Goal: Contribute content: Add original content to the website for others to see

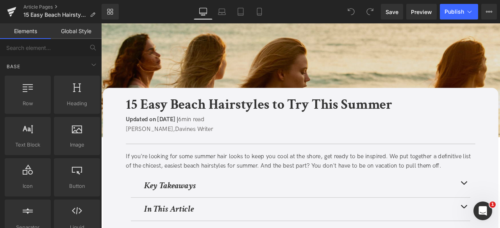
click at [198, 59] on img at bounding box center [337, 90] width 472 height 135
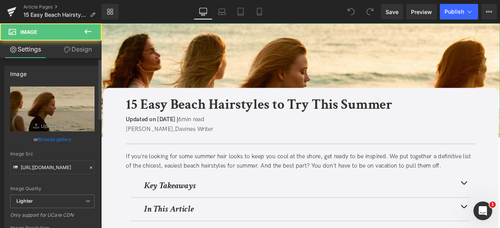
click at [61, 140] on link "Browse gallery" at bounding box center [54, 140] width 33 height 14
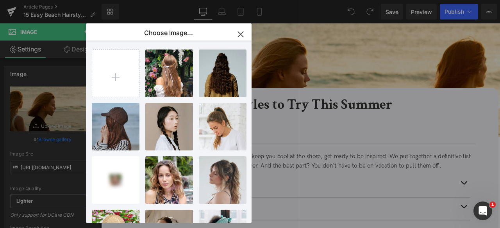
click at [109, 64] on input "file" at bounding box center [115, 73] width 47 height 47
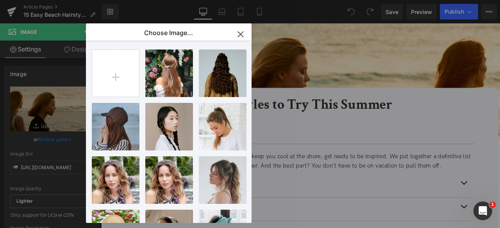
type input "C:\fakepath\pexels-pavel-danilyuk-7406065.jpg"
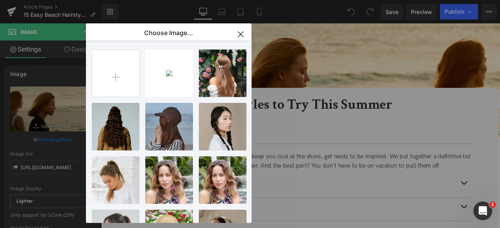
click at [57, 0] on div "You are previewing how the will restyle your page. You can not edit Elements in…" at bounding box center [250, 0] width 500 height 0
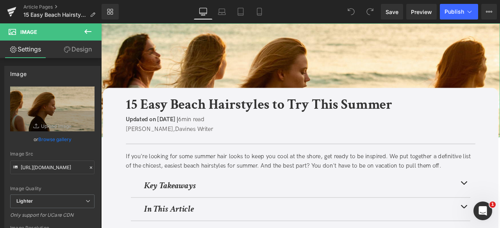
click at [57, 139] on link "Browse gallery" at bounding box center [54, 140] width 33 height 14
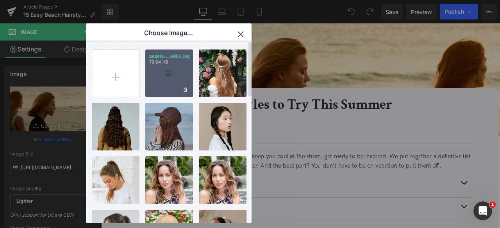
click at [147, 79] on div "pexels-...6065.jpg 79.64 KB" at bounding box center [169, 74] width 48 height 48
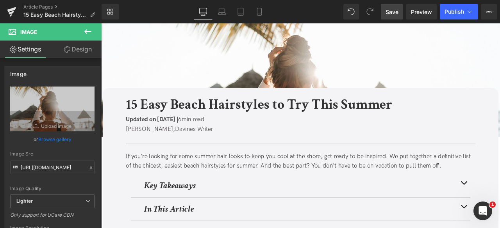
click at [399, 16] on link "Save" at bounding box center [392, 12] width 22 height 16
click at [422, 18] on link "Preview" at bounding box center [421, 12] width 30 height 16
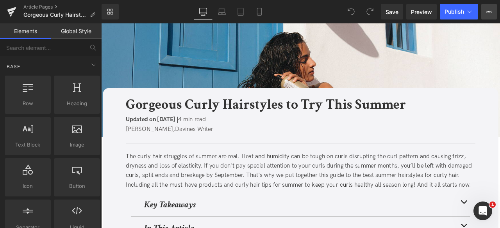
click at [490, 9] on icon at bounding box center [489, 12] width 6 height 6
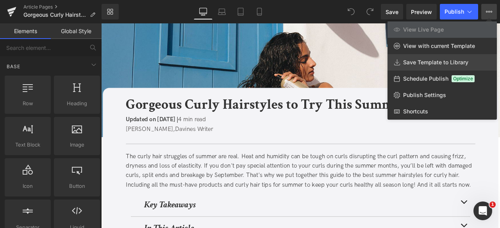
click at [438, 62] on span "Save Template to Library" at bounding box center [435, 62] width 65 height 7
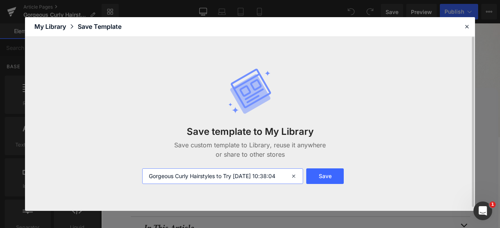
click at [150, 177] on input "Gorgeous Curly Hairstyles to Try 2025-08-18 10:38:04" at bounding box center [222, 177] width 161 height 16
type input "FOR CA: Gorgeous Curly Hairstyles to Try 2025-08-18 10:38:04"
click at [314, 177] on button "Save" at bounding box center [324, 177] width 37 height 16
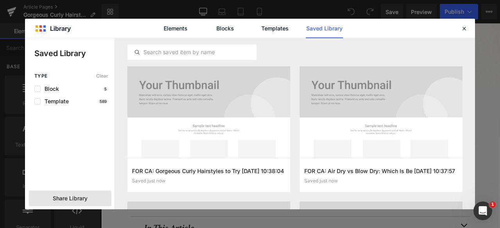
click at [73, 196] on span "Share Library" at bounding box center [70, 199] width 35 height 8
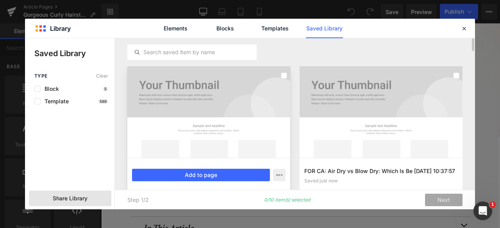
click at [270, 86] on div at bounding box center [208, 112] width 163 height 92
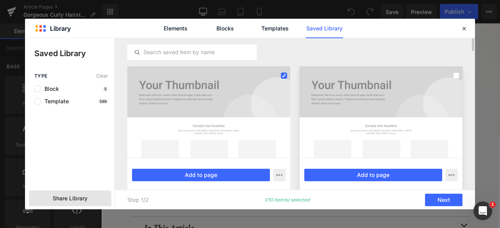
click at [410, 83] on div at bounding box center [380, 112] width 163 height 92
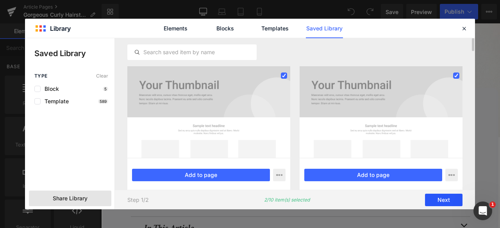
click at [444, 205] on button "Next" at bounding box center [443, 200] width 37 height 12
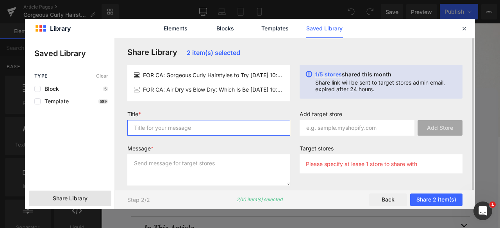
click at [270, 131] on input "text" at bounding box center [208, 128] width 163 height 16
type input "FOR LIV"
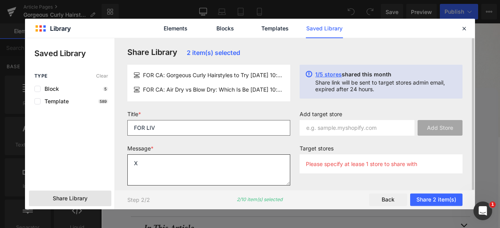
type textarea "X"
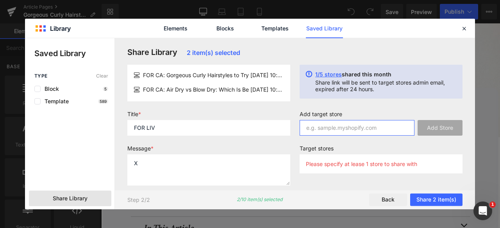
paste input "Davines-canada.myshopify.com"
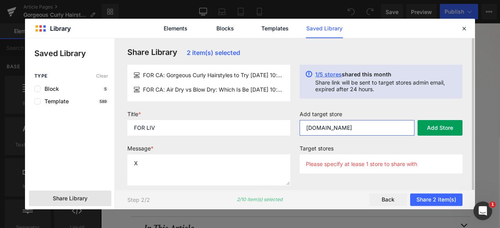
type input "Davines-canada.myshopify.com"
click at [437, 130] on button "Add Store" at bounding box center [439, 128] width 45 height 16
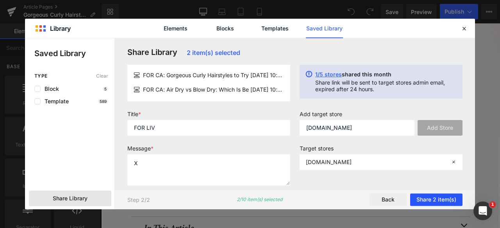
click at [435, 199] on button "Share 2 item(s)" at bounding box center [436, 200] width 52 height 12
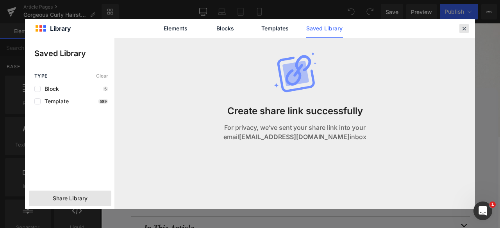
click at [0, 0] on div at bounding box center [0, 0] width 0 height 0
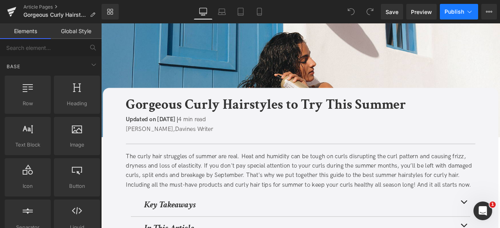
click at [473, 8] on icon at bounding box center [469, 12] width 8 height 8
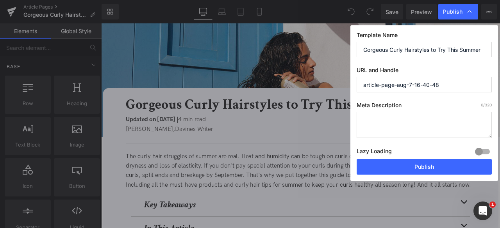
click at [441, 50] on input "Gorgeous Curly Hairstyles to Try This Summer" at bounding box center [423, 50] width 135 height 16
click at [450, 82] on input "article-page-aug-7-16-40-48" at bounding box center [423, 85] width 135 height 16
paste input "/summer-curly-hair"
type input "summer-curly-hair"
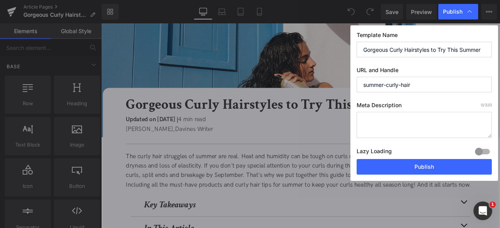
click at [400, 119] on textarea at bounding box center [423, 125] width 135 height 26
paste textarea "Explore curly hairstyles, hair care tips, and heat-free styling techniques to k…"
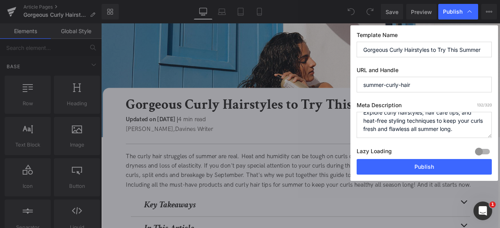
scroll to position [8, 0]
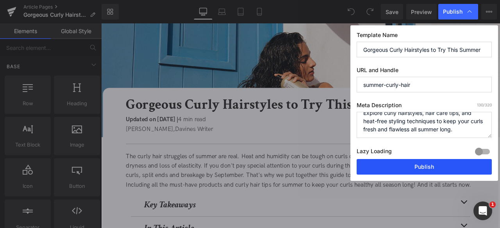
type textarea "Explore curly hairstyles, hair care tips, and heat-free styling techniques to k…"
click at [429, 164] on button "Publish" at bounding box center [423, 167] width 135 height 16
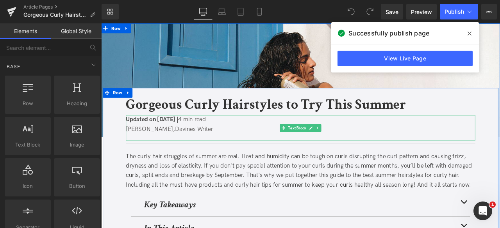
click at [302, 143] on p "Updated on August 10, 2025 | 4 min read" at bounding box center [337, 137] width 414 height 11
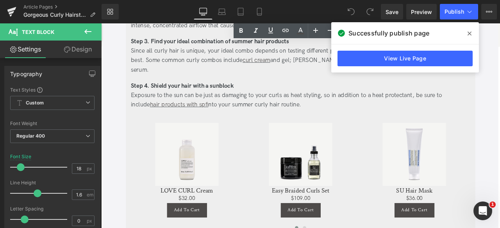
scroll to position [1063, 0]
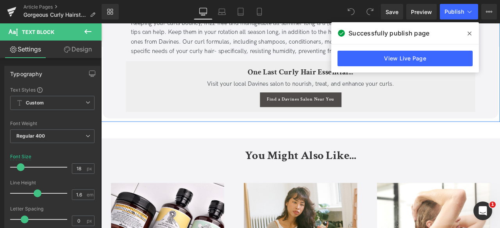
scroll to position [1797, 0]
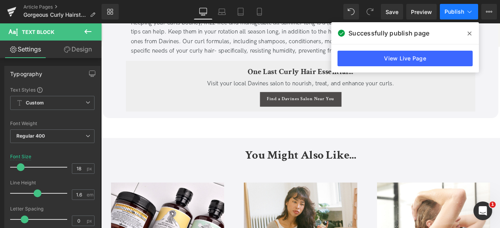
click at [472, 14] on icon at bounding box center [469, 12] width 8 height 8
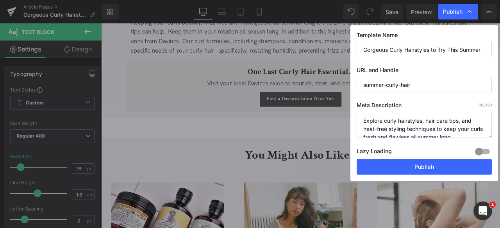
click at [443, 46] on input "Gorgeous Curly Hairstyles to Try This Summer" at bounding box center [423, 50] width 135 height 16
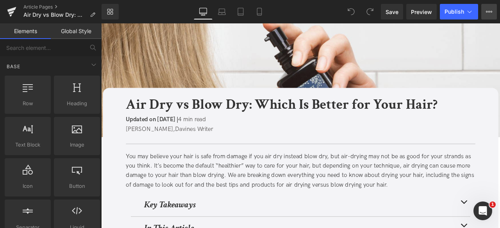
click at [496, 10] on button "View Live Page View with current Template Save Template to Library Schedule Pub…" at bounding box center [489, 12] width 16 height 16
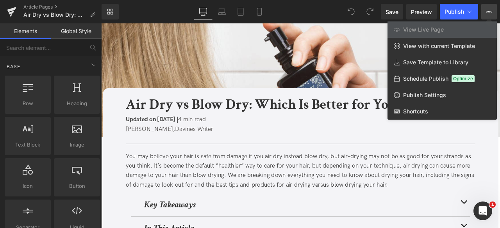
click at [334, 141] on div at bounding box center [300, 125] width 399 height 205
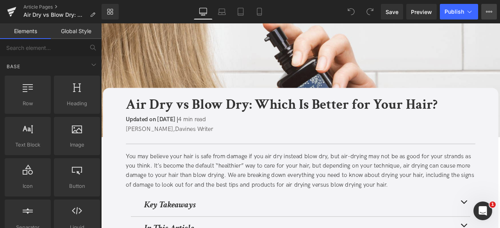
click at [483, 13] on button "View Live Page View with current Template Save Template to Library Schedule Pub…" at bounding box center [489, 12] width 16 height 16
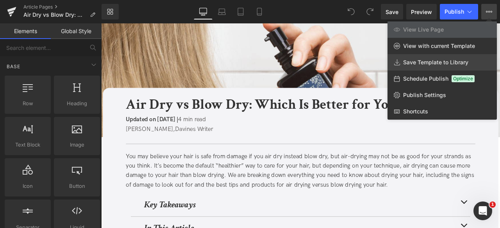
click at [409, 63] on span "Save Template to Library" at bounding box center [435, 62] width 65 height 7
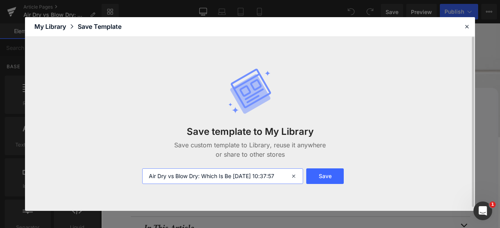
click at [148, 178] on input "Air Dry vs Blow Dry: Which Is Be [DATE] 10:37:57" at bounding box center [222, 177] width 161 height 16
type input "FOR CA: Air Dry vs Blow Dry: Which Is Be [DATE] 10:37:57"
click at [320, 179] on button "Save" at bounding box center [324, 177] width 37 height 16
